Goal: Transaction & Acquisition: Purchase product/service

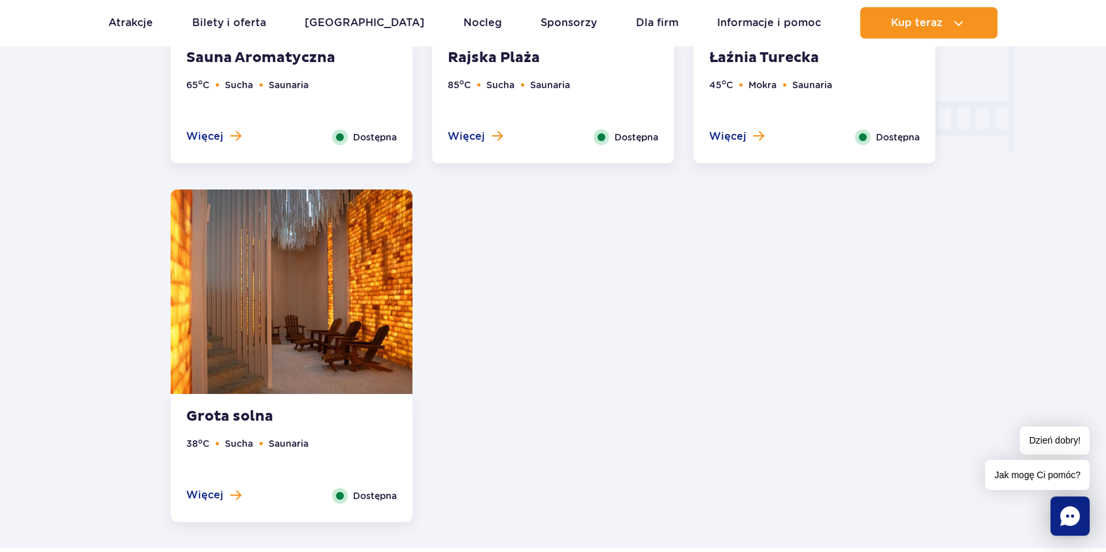
scroll to position [1699, 0]
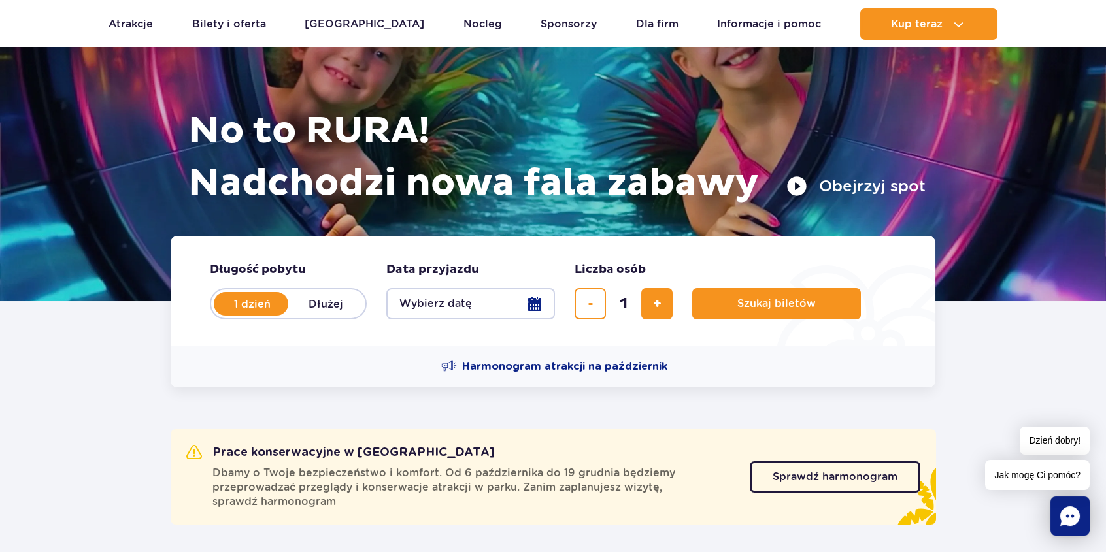
scroll to position [131, 0]
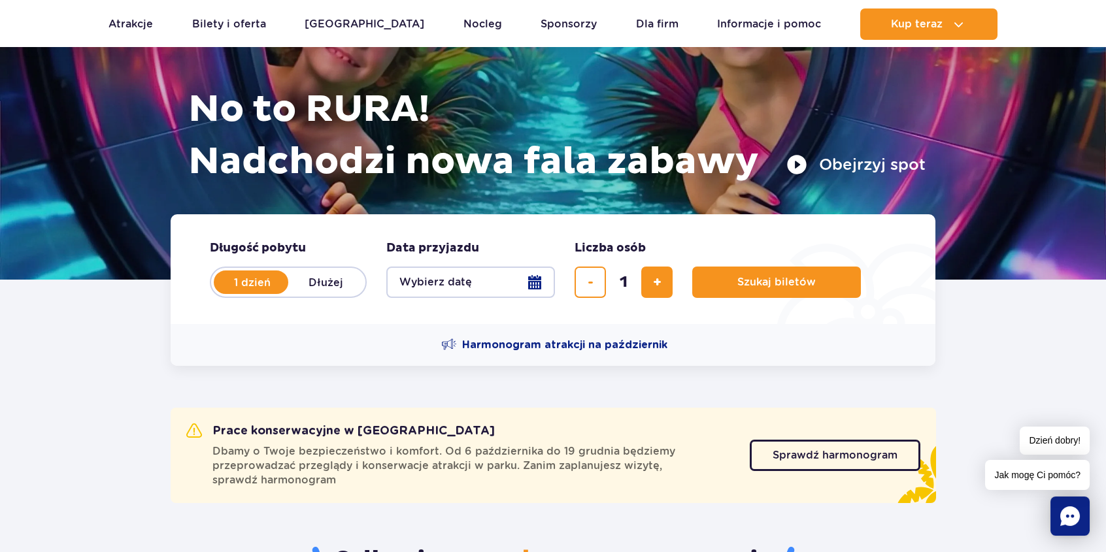
click at [541, 282] on button "Wybierz datę" at bounding box center [470, 282] width 169 height 31
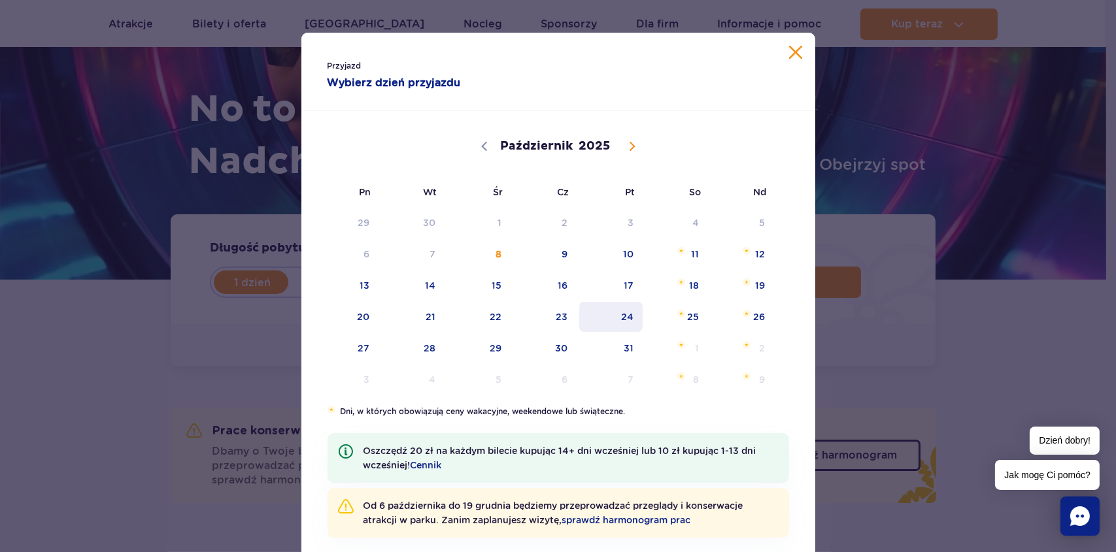
click at [627, 318] on span "24" at bounding box center [611, 317] width 66 height 30
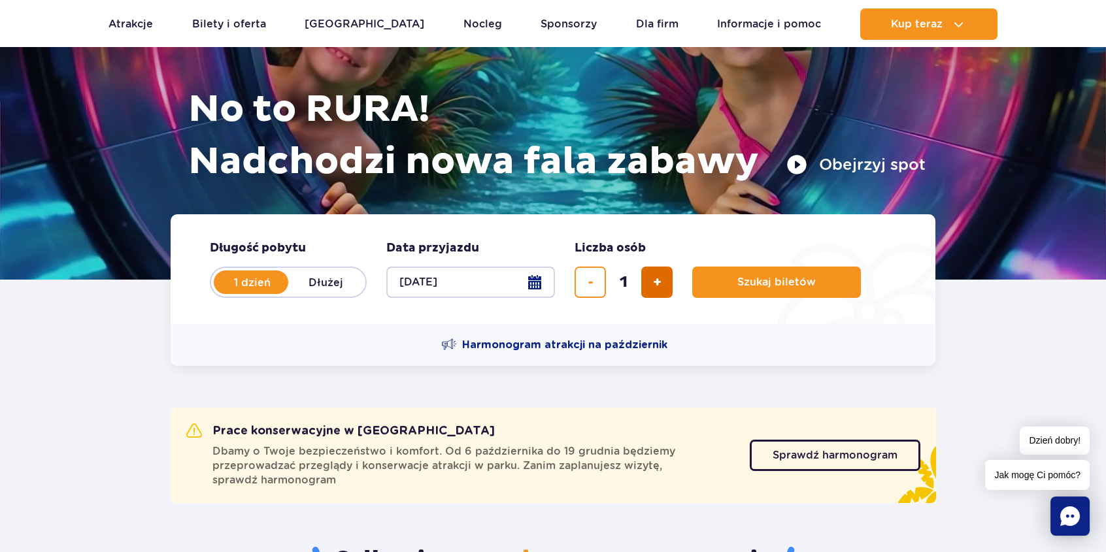
click at [654, 282] on span "dodaj bilet" at bounding box center [657, 282] width 8 height 0
type input "4"
click at [730, 279] on button "Szukaj biletów" at bounding box center [776, 282] width 169 height 31
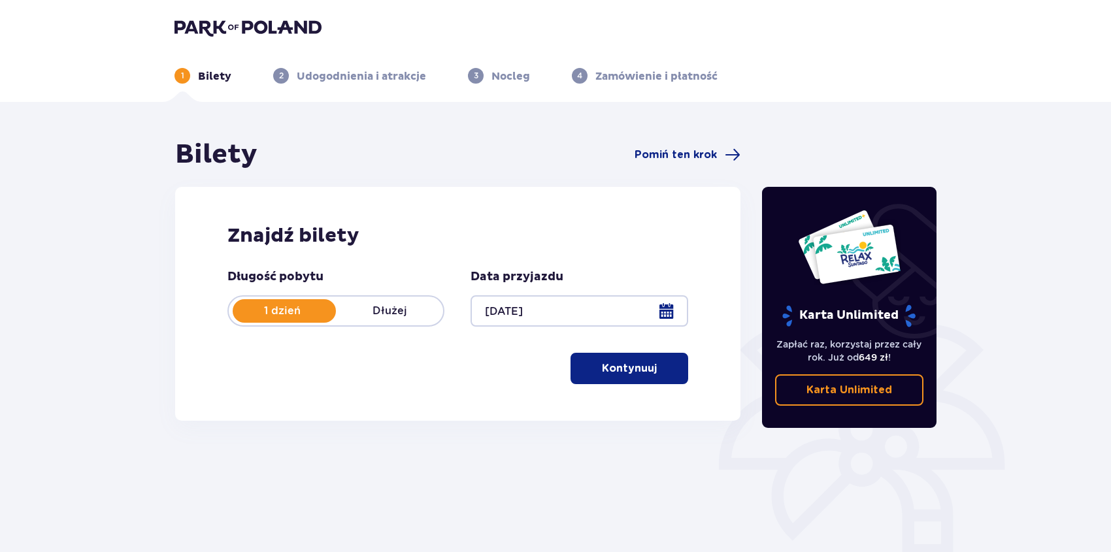
click at [641, 375] on p "Kontynuuj" at bounding box center [629, 368] width 55 height 14
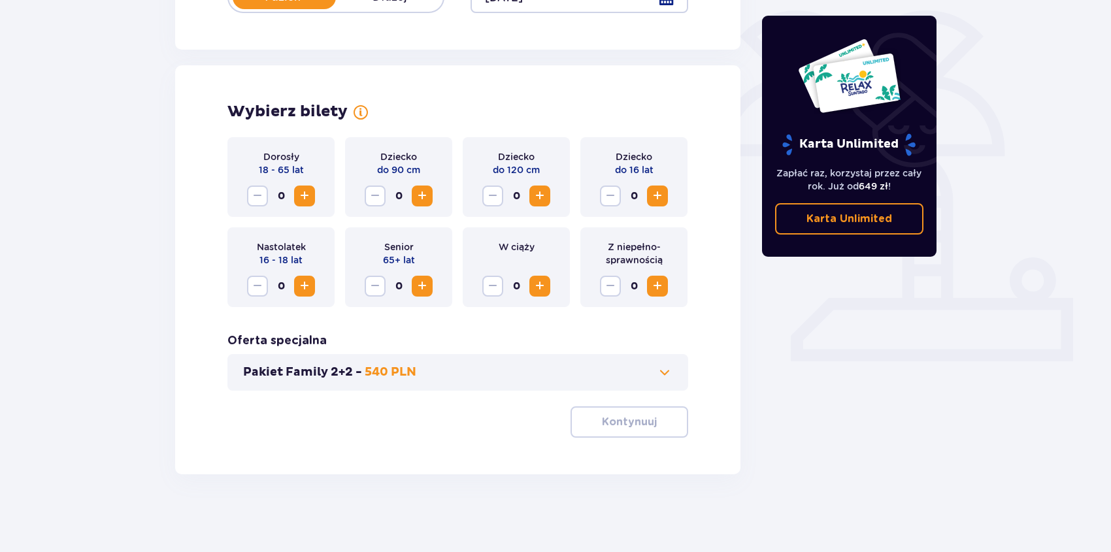
scroll to position [314, 0]
click at [299, 197] on span "Zwiększ" at bounding box center [305, 196] width 16 height 16
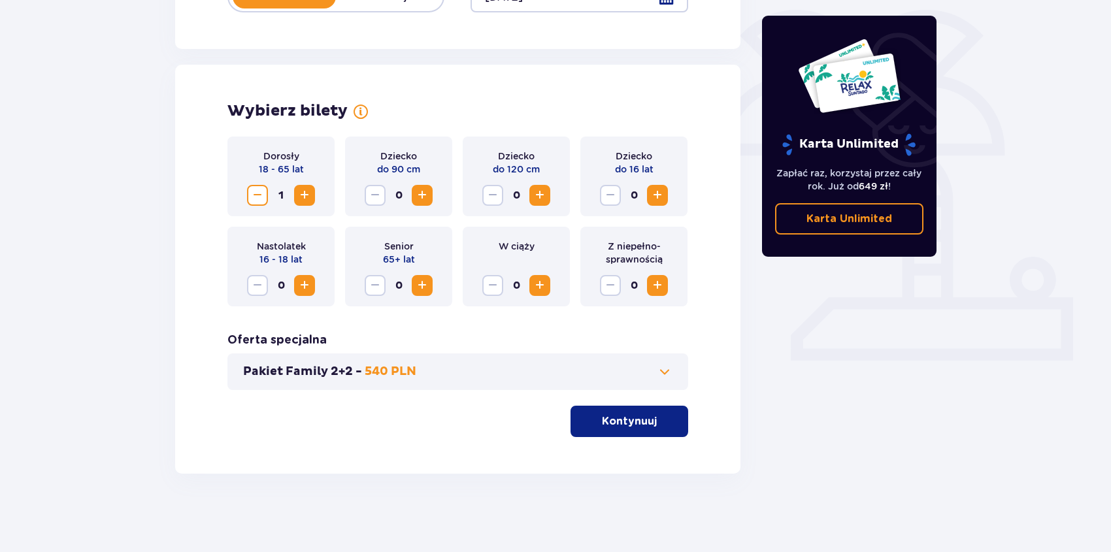
click at [299, 197] on span "Zwiększ" at bounding box center [305, 196] width 16 height 16
click at [658, 195] on span "Zwiększ" at bounding box center [658, 196] width 16 height 16
click at [657, 195] on span "Zwiększ" at bounding box center [658, 196] width 16 height 16
click at [637, 424] on p "Kontynuuj" at bounding box center [629, 421] width 55 height 14
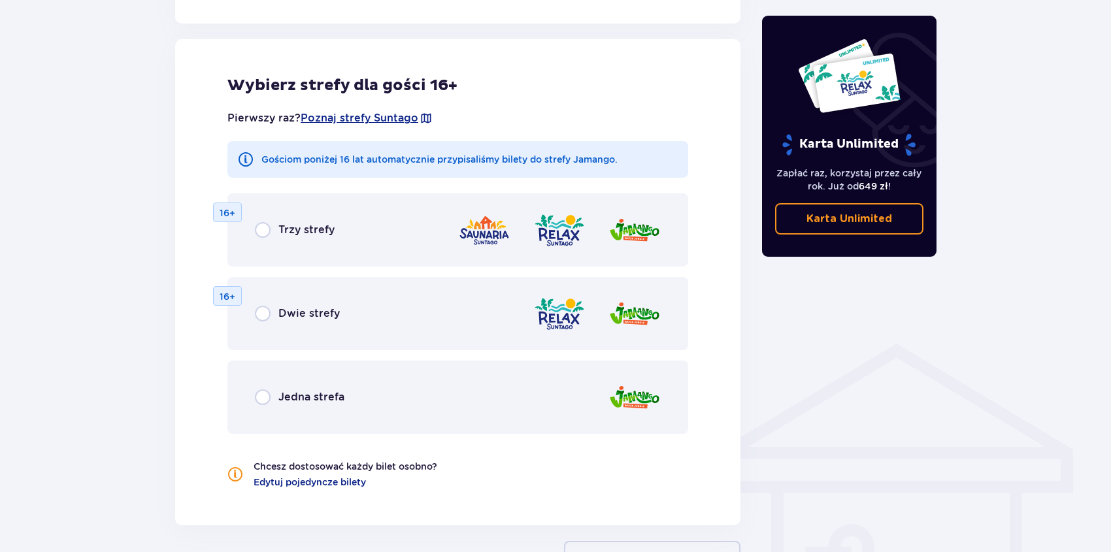
scroll to position [725, 0]
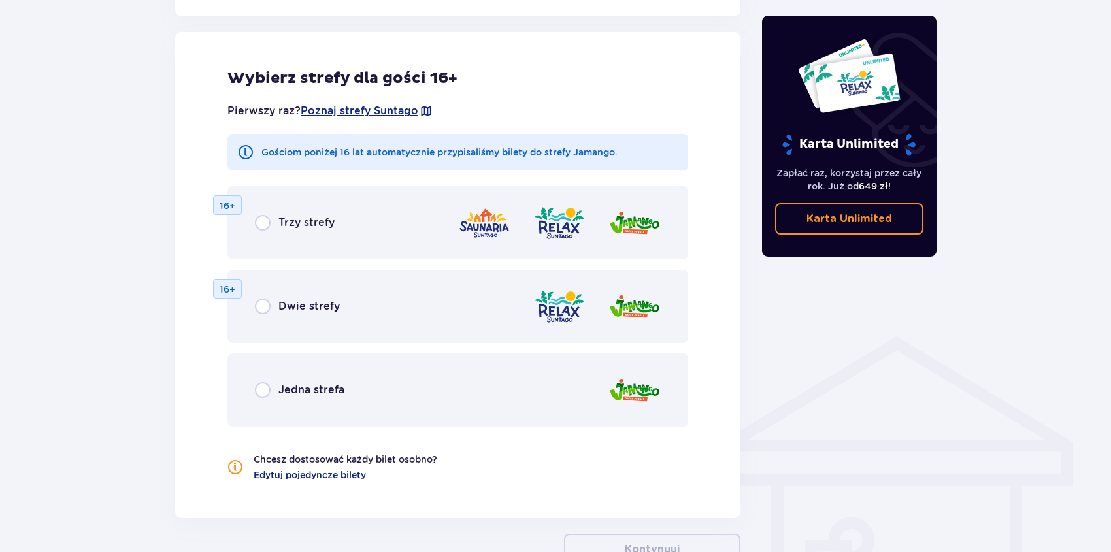
click at [256, 388] on input "radio" at bounding box center [263, 390] width 16 height 16
radio input "true"
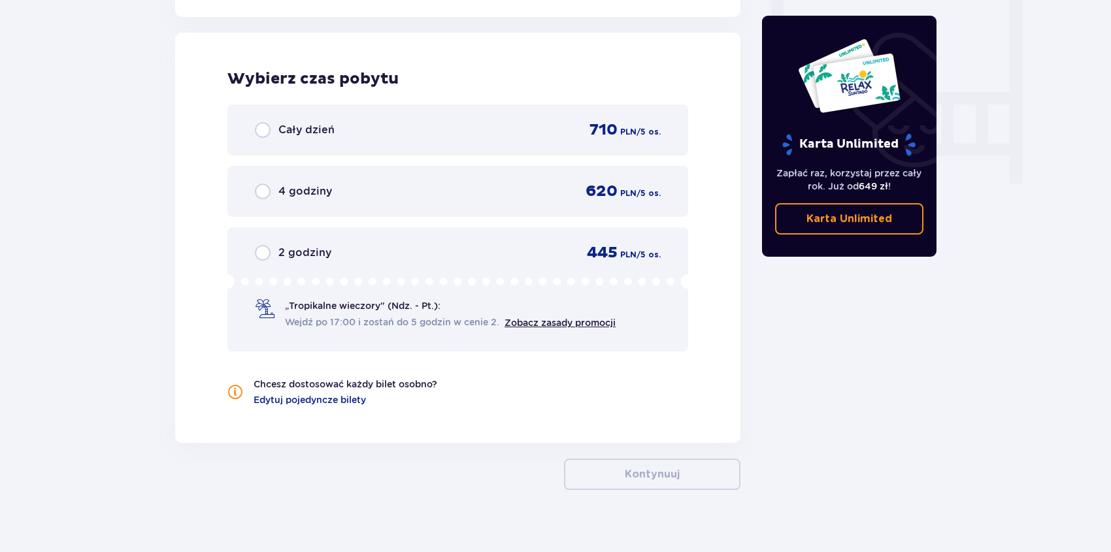
scroll to position [1227, 0]
